Goal: Task Accomplishment & Management: Manage account settings

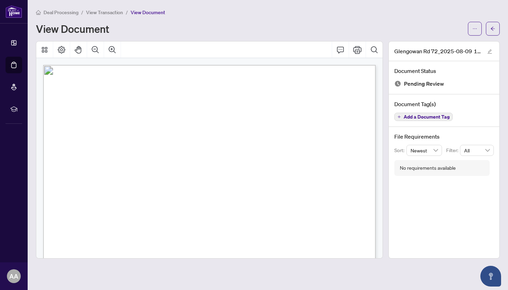
scroll to position [1378, 0]
click at [54, 14] on span "Deal Processing" at bounding box center [61, 12] width 35 height 6
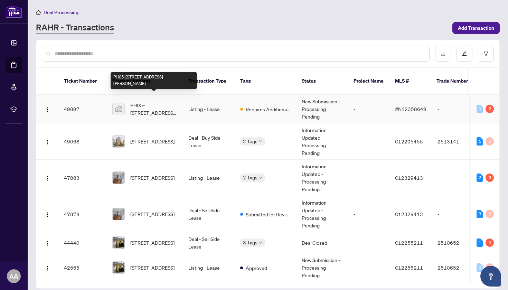
click at [152, 104] on span "PH05-[STREET_ADDRESS][PERSON_NAME]" at bounding box center [153, 108] width 47 height 15
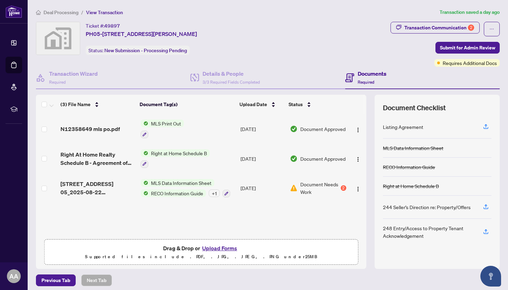
click at [219, 247] on button "Upload Forms" at bounding box center [219, 248] width 39 height 9
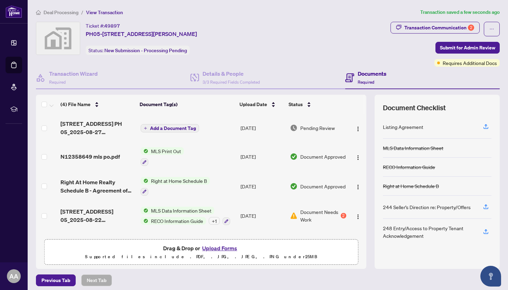
click at [178, 128] on span "Add a Document Tag" at bounding box center [173, 128] width 46 height 5
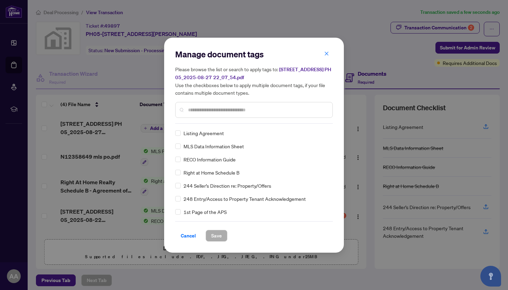
click at [195, 123] on div "Manage document tags Please browse the list or search to apply tags to: [STREET…" at bounding box center [254, 86] width 158 height 75
click at [195, 111] on input "text" at bounding box center [257, 110] width 139 height 8
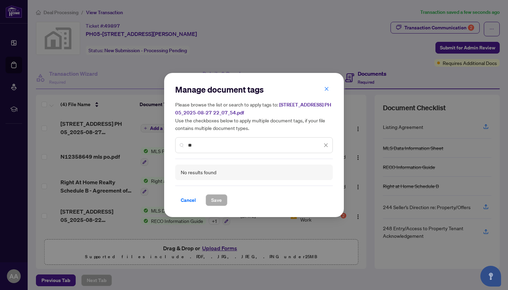
type input "*"
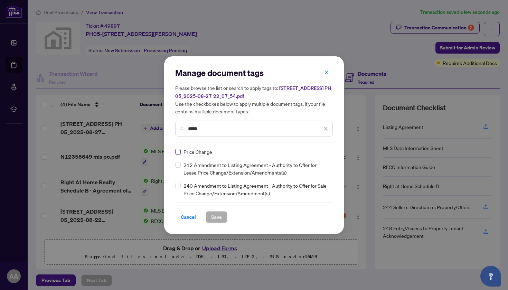
type input "*****"
click at [179, 152] on span at bounding box center [178, 152] width 6 height 6
click at [221, 218] on span "Save" at bounding box center [216, 217] width 11 height 11
